Goal: Task Accomplishment & Management: Manage account settings

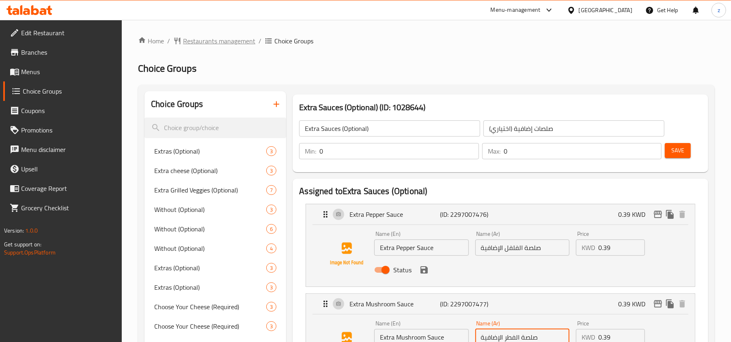
click at [223, 46] on span "Restaurants management" at bounding box center [219, 41] width 72 height 10
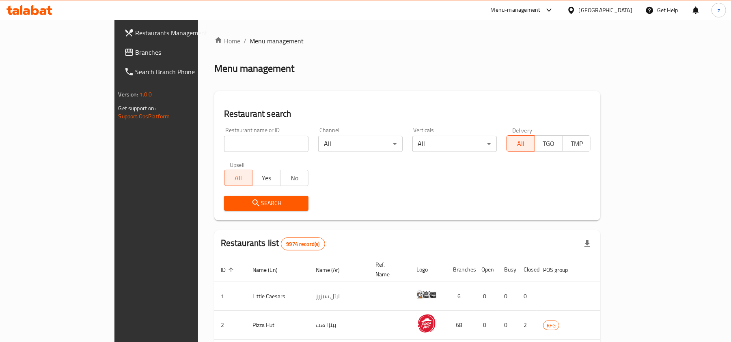
click at [136, 54] on span "Branches" at bounding box center [183, 52] width 95 height 10
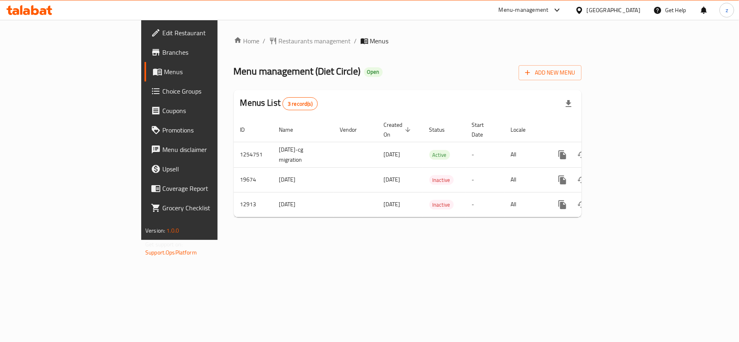
click at [162, 37] on span "Edit Restaurant" at bounding box center [210, 33] width 96 height 10
click at [162, 94] on span "Choice Groups" at bounding box center [210, 91] width 96 height 10
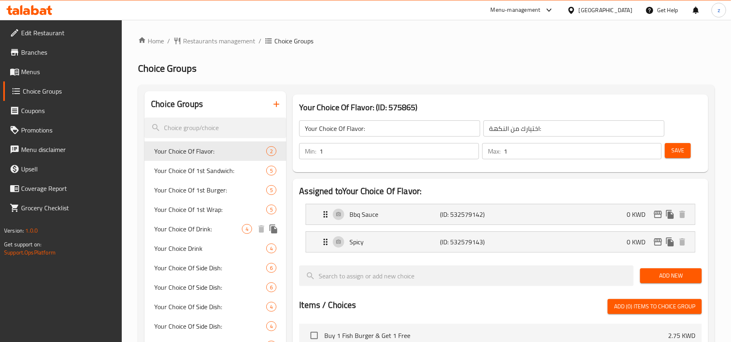
click at [190, 233] on span "Your Choice Of Drink:" at bounding box center [198, 229] width 88 height 10
type input "Your Choice Of Drink:"
type input "إختيارك من المشروب:"
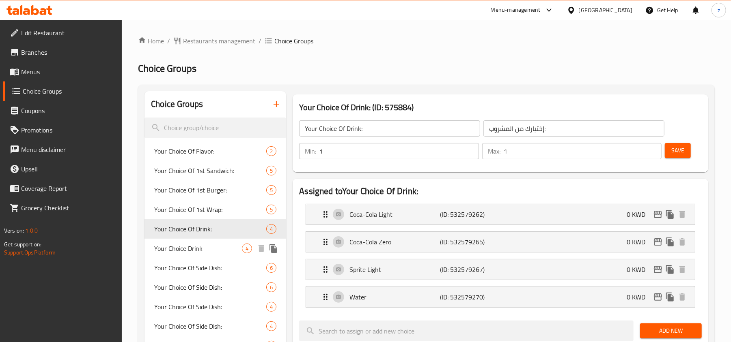
click at [183, 252] on span "Your Choice Drink" at bounding box center [198, 249] width 88 height 10
type input "Your Choice Drink"
type input "إختيارك من المشروبات"
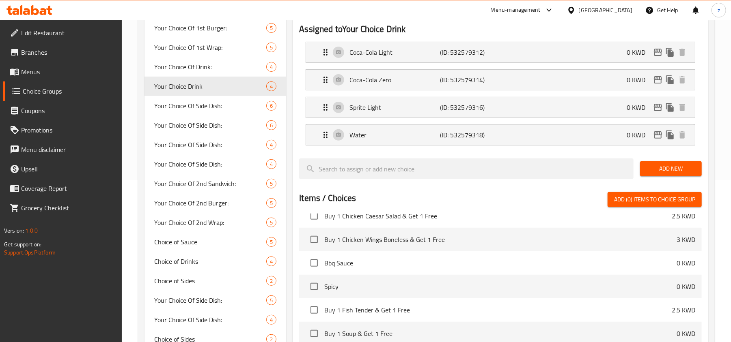
scroll to position [54, 0]
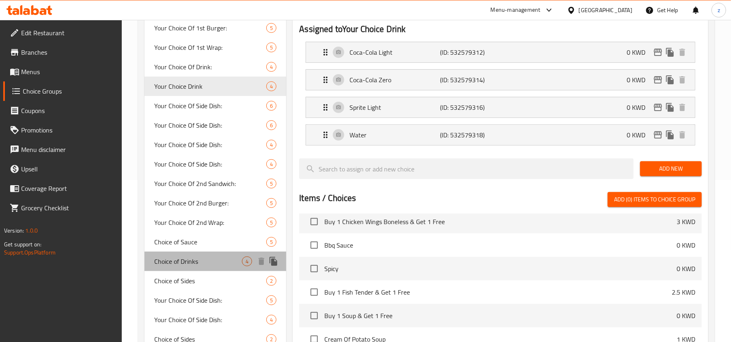
click at [179, 270] on div "Choice of Drinks 4" at bounding box center [215, 261] width 142 height 19
type input "Choice of Drinks"
type input "اختيار المشروبات"
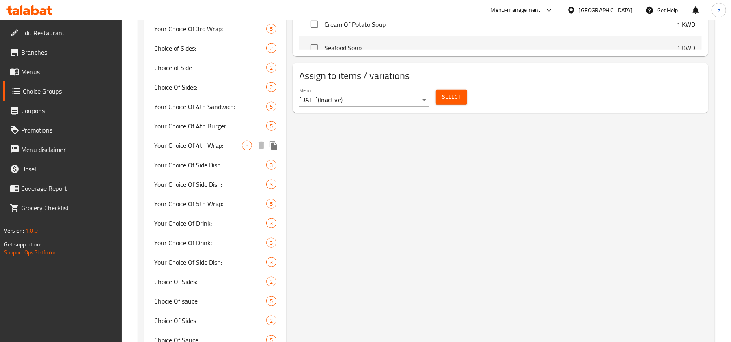
scroll to position [541, 0]
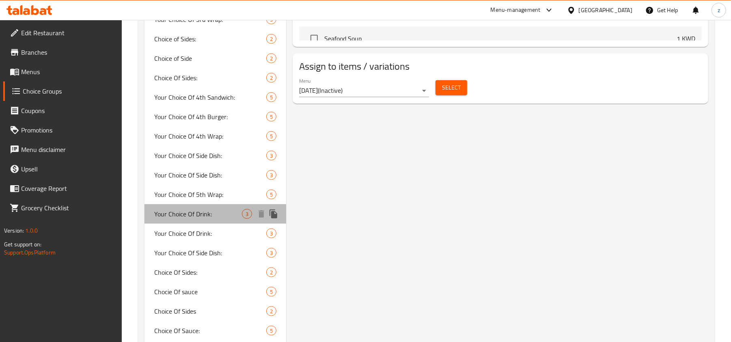
click at [190, 211] on span "Your Choice Of Drink:" at bounding box center [198, 214] width 88 height 10
type input "Your Choice Of Drink:"
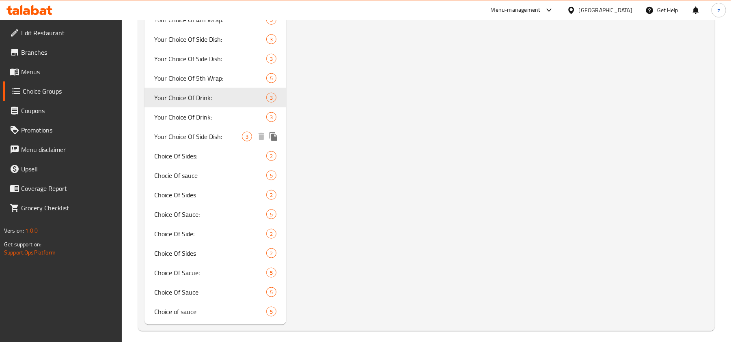
scroll to position [663, 0]
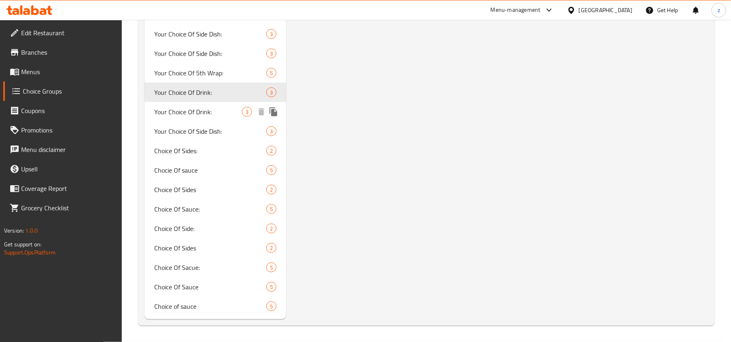
click at [174, 114] on span "Your Choice Of Drink:" at bounding box center [198, 112] width 88 height 10
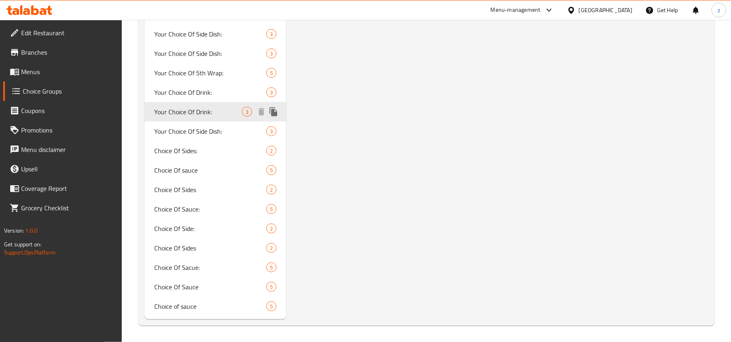
type input "إخنيارك من المشروب:"
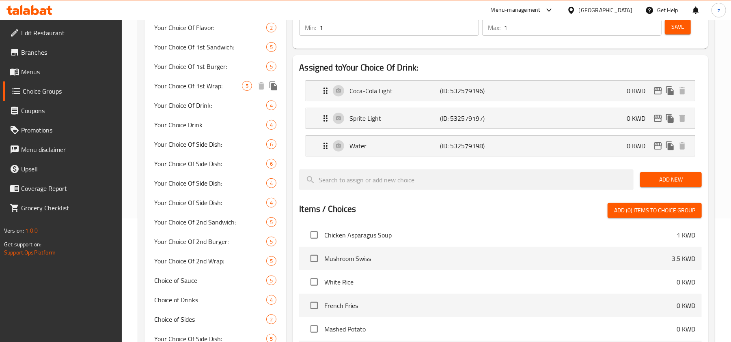
scroll to position [0, 0]
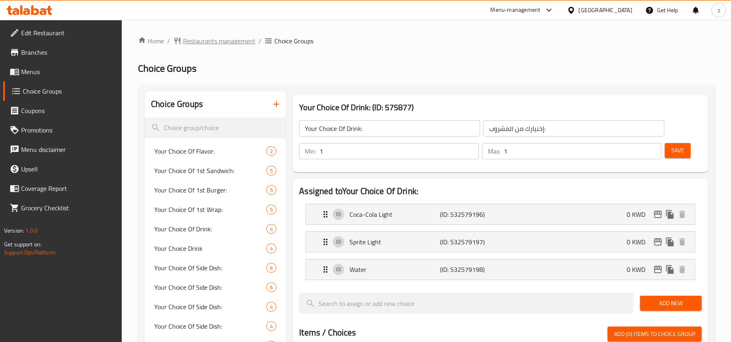
click at [210, 45] on span "Restaurants management" at bounding box center [219, 41] width 72 height 10
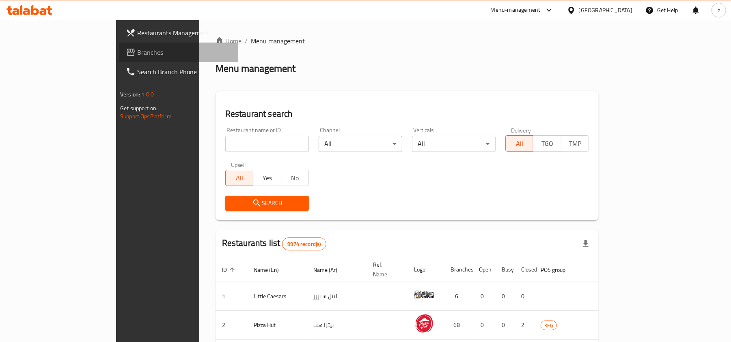
click at [119, 59] on link "Branches" at bounding box center [178, 52] width 119 height 19
